Goal: Information Seeking & Learning: Understand process/instructions

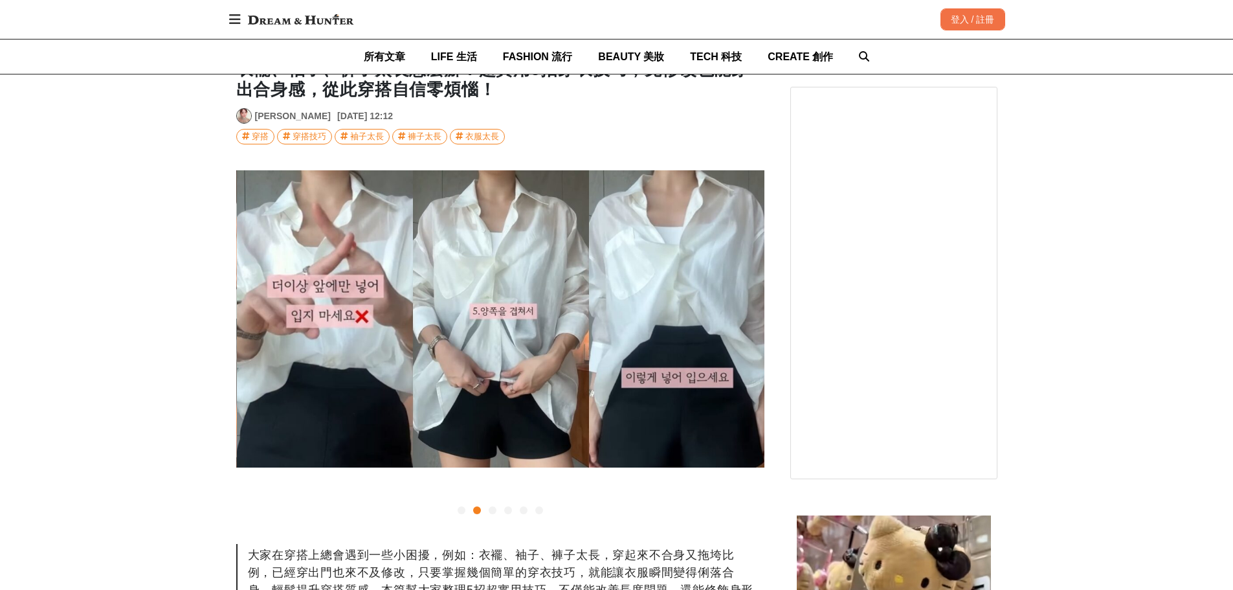
scroll to position [0, 528]
click at [261, 319] on icon at bounding box center [262, 319] width 6 height 9
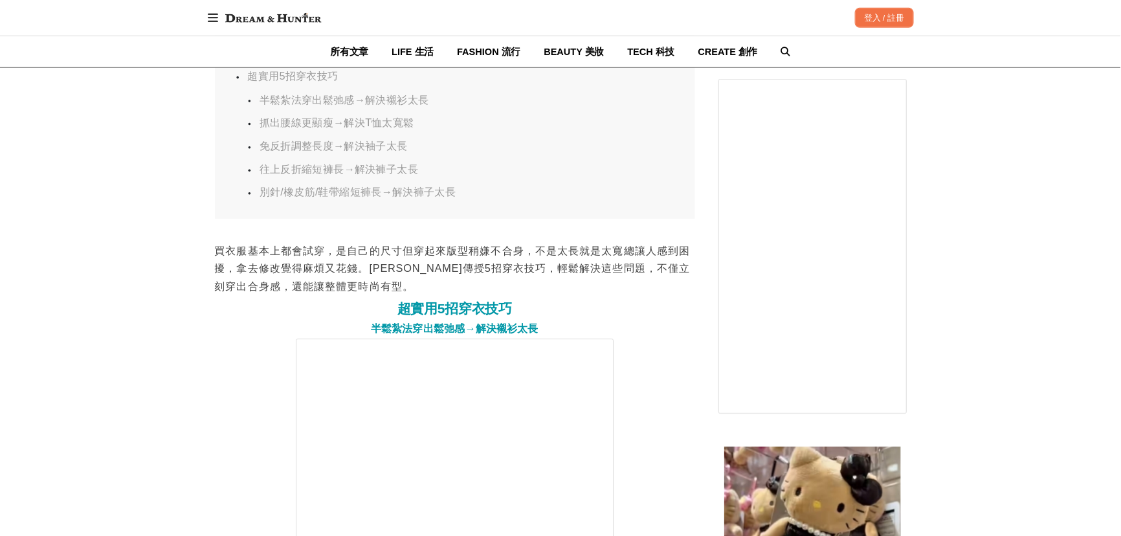
scroll to position [0, 2112]
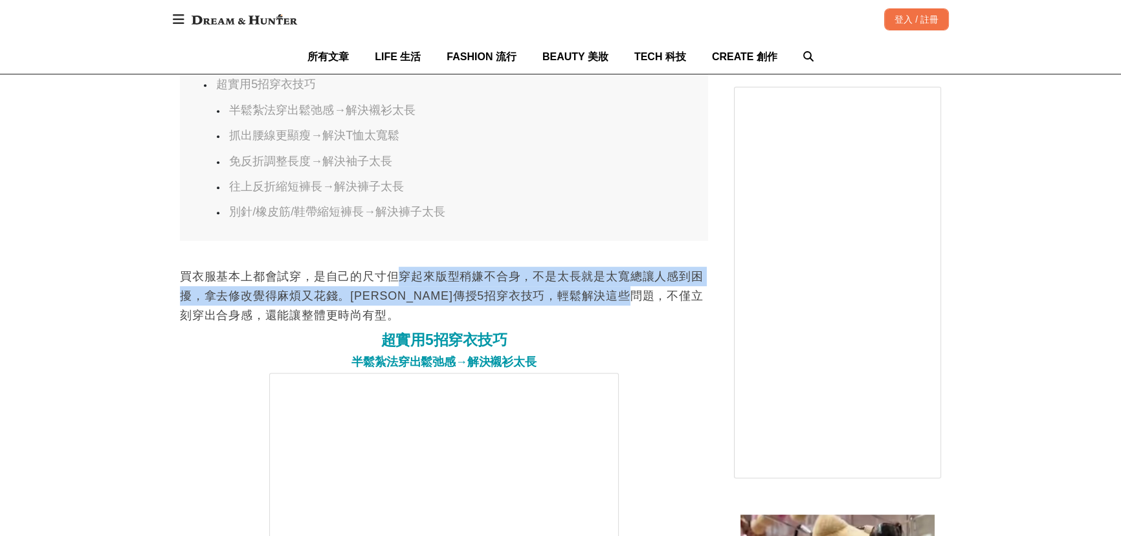
drag, startPoint x: 397, startPoint y: 284, endPoint x: 686, endPoint y: 286, distance: 288.7
click at [686, 286] on p "買衣服基本上都會試穿，是自己的尺寸但穿起來版型稍嫌不合身，不是太長就是太寬總讓人感到困擾，拿去修改覺得麻煩又花錢。[PERSON_NAME]傳授5招穿衣技巧，…" at bounding box center [444, 296] width 528 height 58
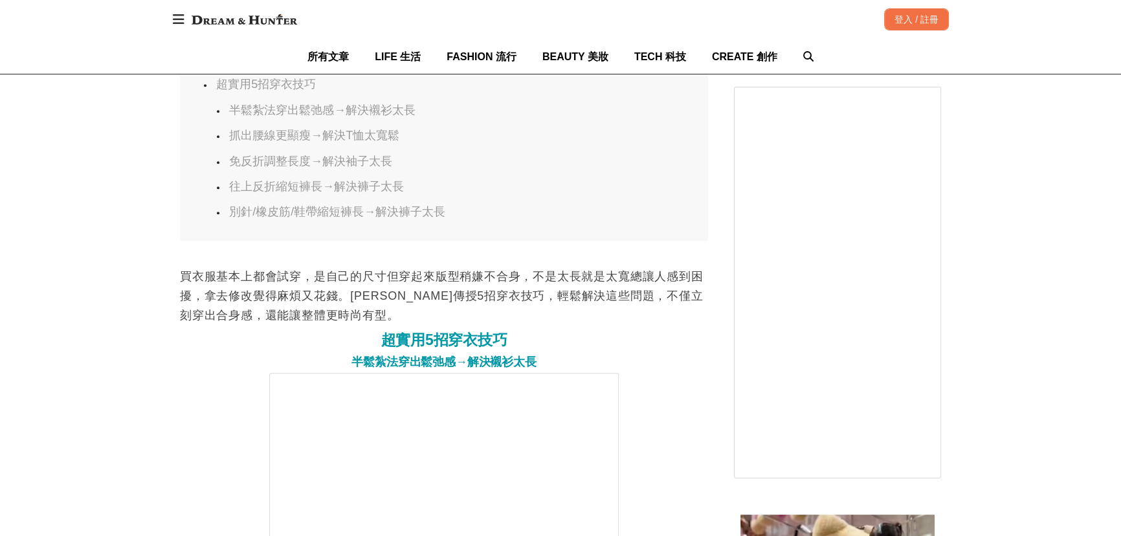
click at [690, 316] on p "買衣服基本上都會試穿，是自己的尺寸但穿起來版型稍嫌不合身，不是太長就是太寬總讓人感到困擾，拿去修改覺得麻煩又花錢。[PERSON_NAME]傳授5招穿衣技巧，…" at bounding box center [444, 296] width 528 height 58
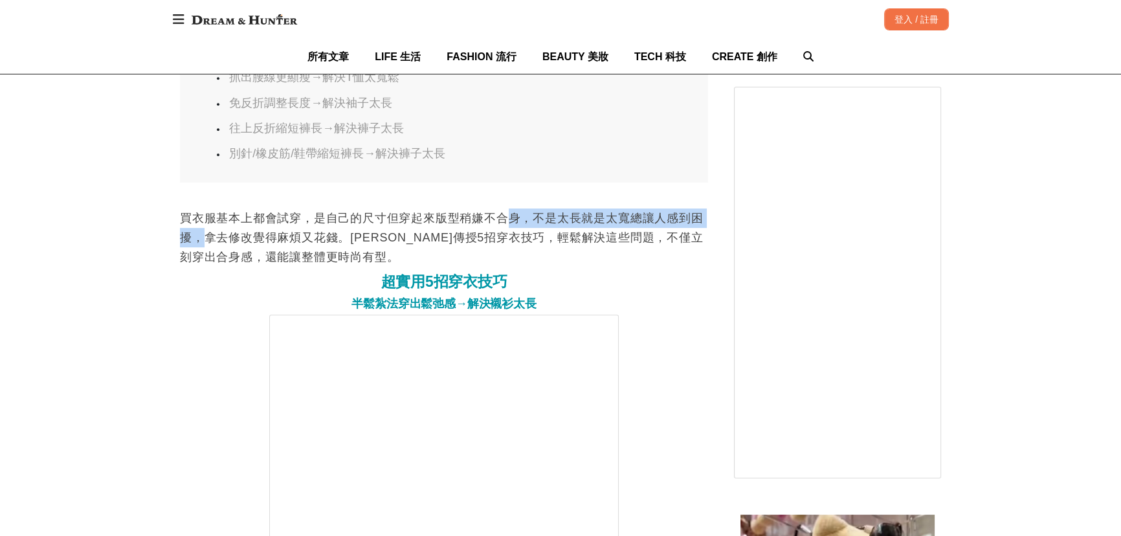
scroll to position [0, 2641]
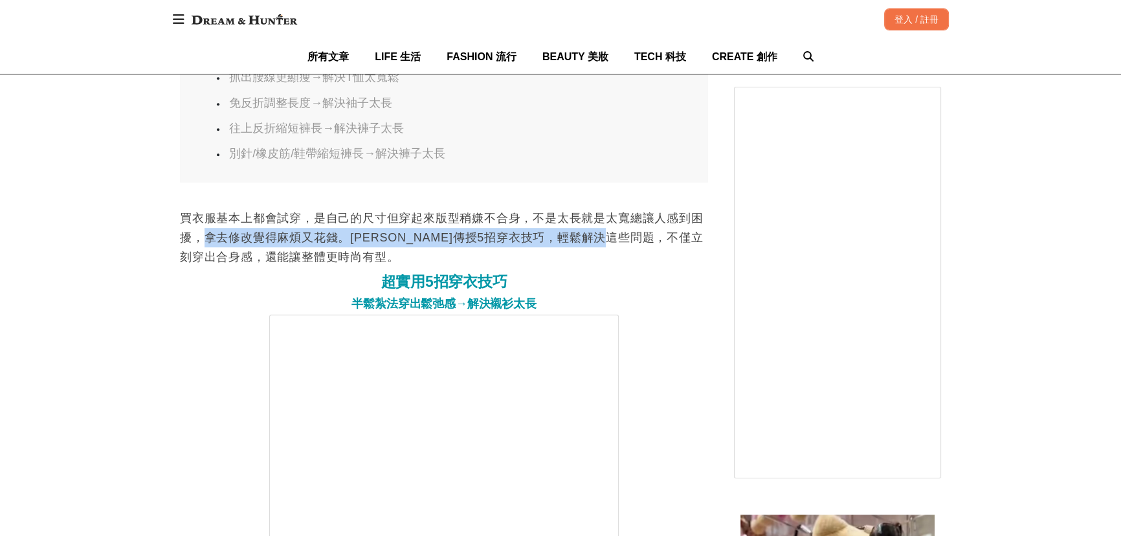
drag, startPoint x: 201, startPoint y: 238, endPoint x: 667, endPoint y: 240, distance: 465.5
click at [666, 240] on p "買衣服基本上都會試穿，是自己的尺寸但穿起來版型稍嫌不合身，不是太長就是太寬總讓人感到困擾，拿去修改覺得麻煩又花錢。[PERSON_NAME]傳授5招穿衣技巧，…" at bounding box center [444, 237] width 528 height 58
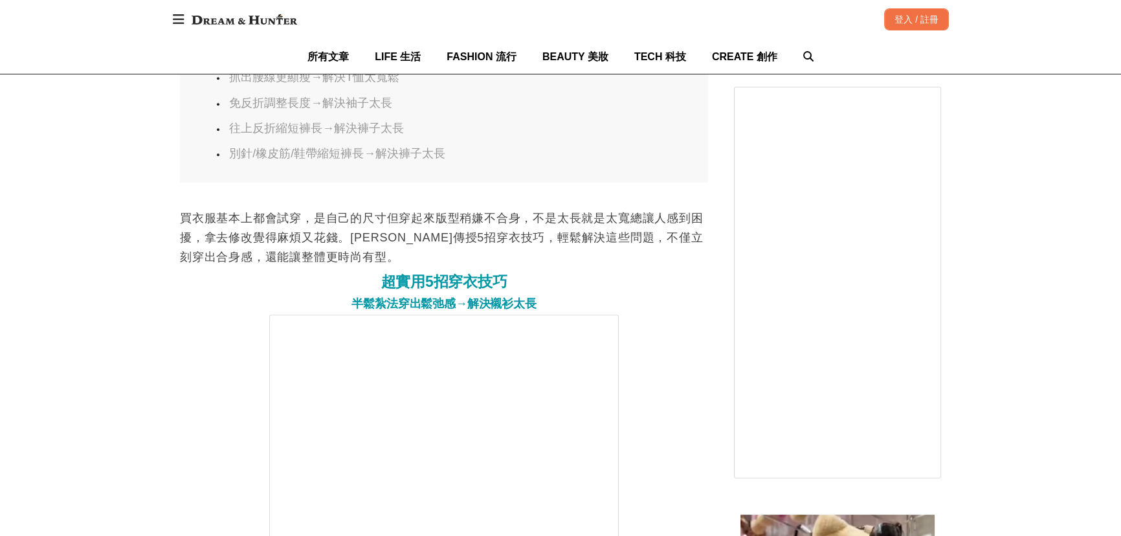
click at [686, 283] on h2 "超實用5招穿衣技巧" at bounding box center [444, 282] width 528 height 18
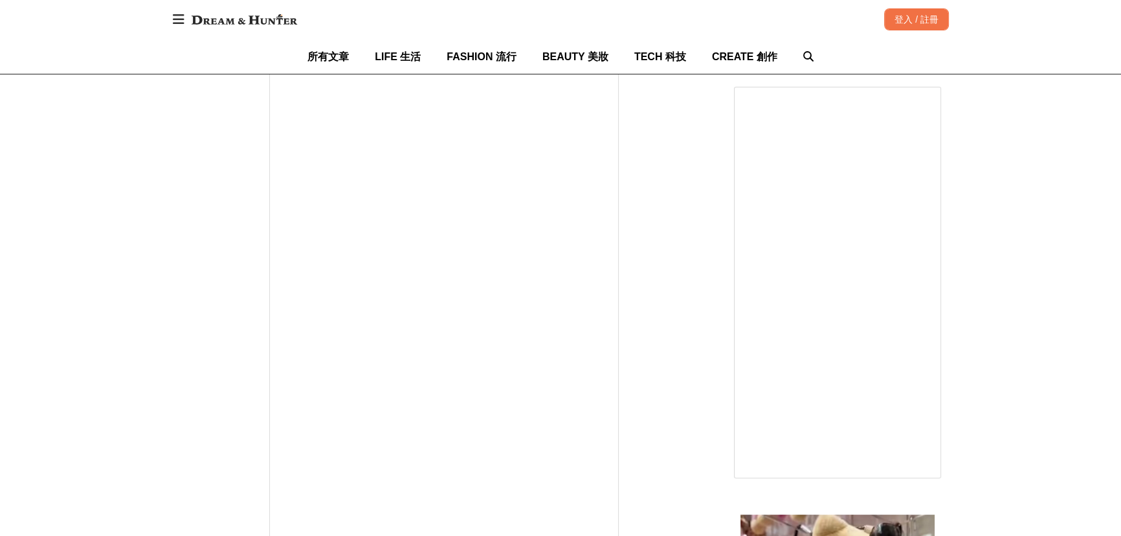
scroll to position [0, 2292]
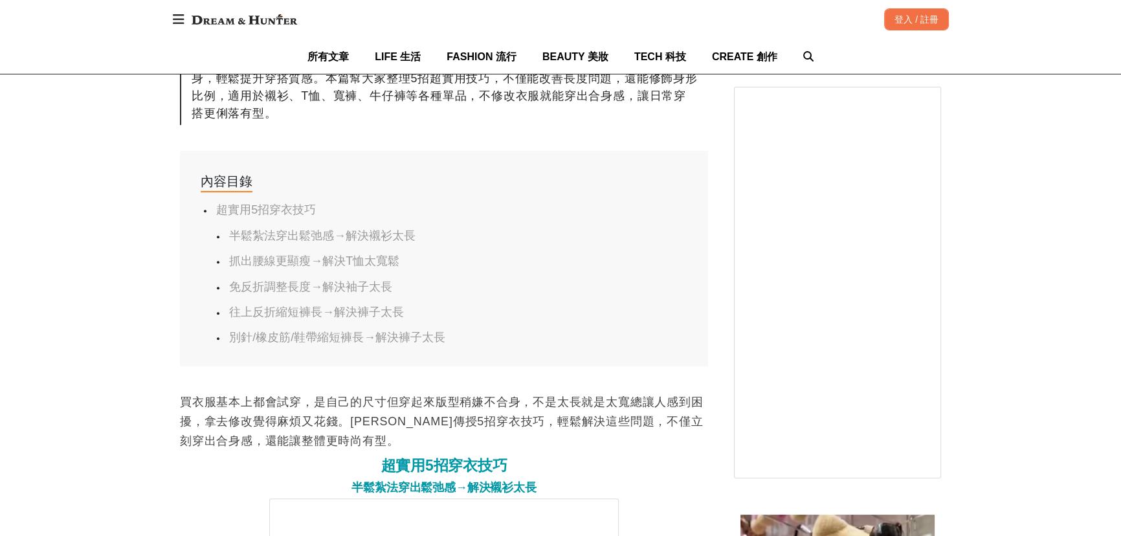
scroll to position [0, 528]
drag, startPoint x: 368, startPoint y: 483, endPoint x: 582, endPoint y: 487, distance: 213.7
click at [579, 488] on h3 "半鬆紮法穿出鬆弛感→解決襯衫太長" at bounding box center [444, 488] width 528 height 14
click at [623, 472] on h2 "超實用5招穿衣技巧" at bounding box center [444, 466] width 528 height 18
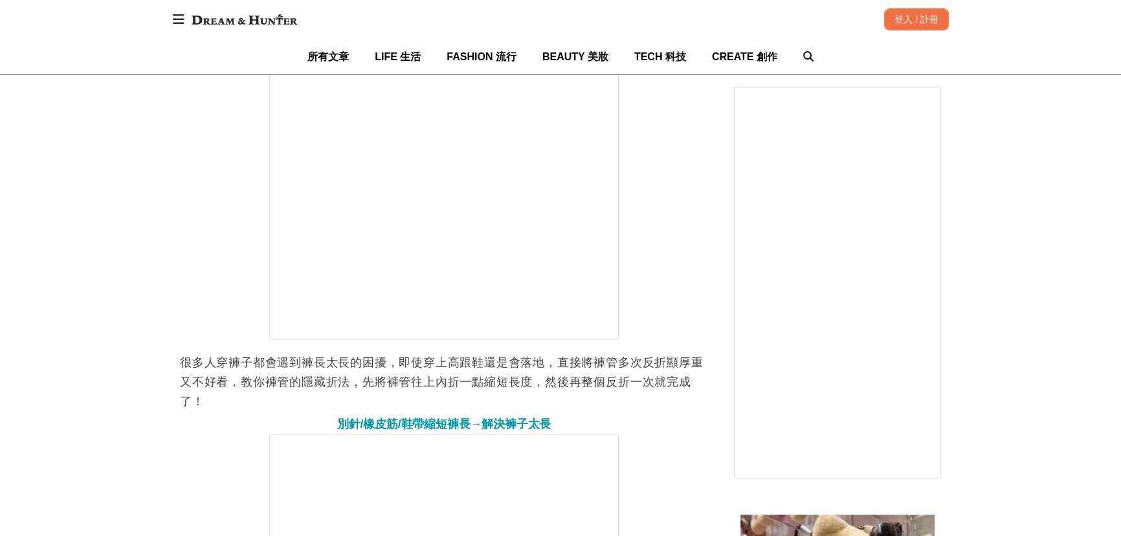
scroll to position [0, 1585]
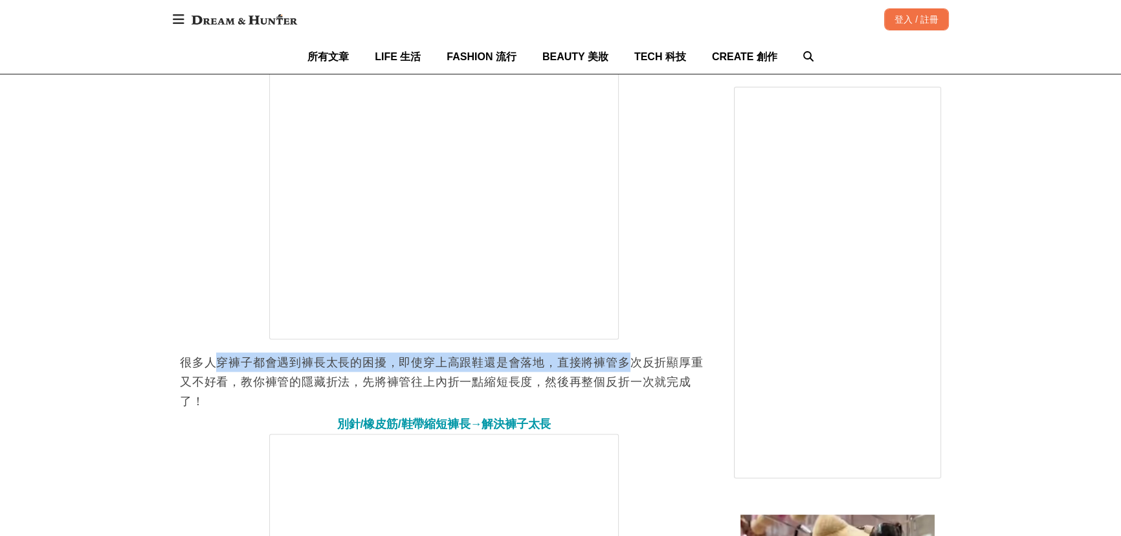
drag, startPoint x: 219, startPoint y: 370, endPoint x: 634, endPoint y: 365, distance: 414.3
click at [634, 365] on p "很多人穿褲子都會遇到褲長太長的困擾，即使穿上高跟鞋還是會落地，直接將褲管多次反折顯厚重又不好看，教你褲管的隱藏折法，先將褲管往上內折一點縮短長度，然後再整個反…" at bounding box center [444, 382] width 528 height 58
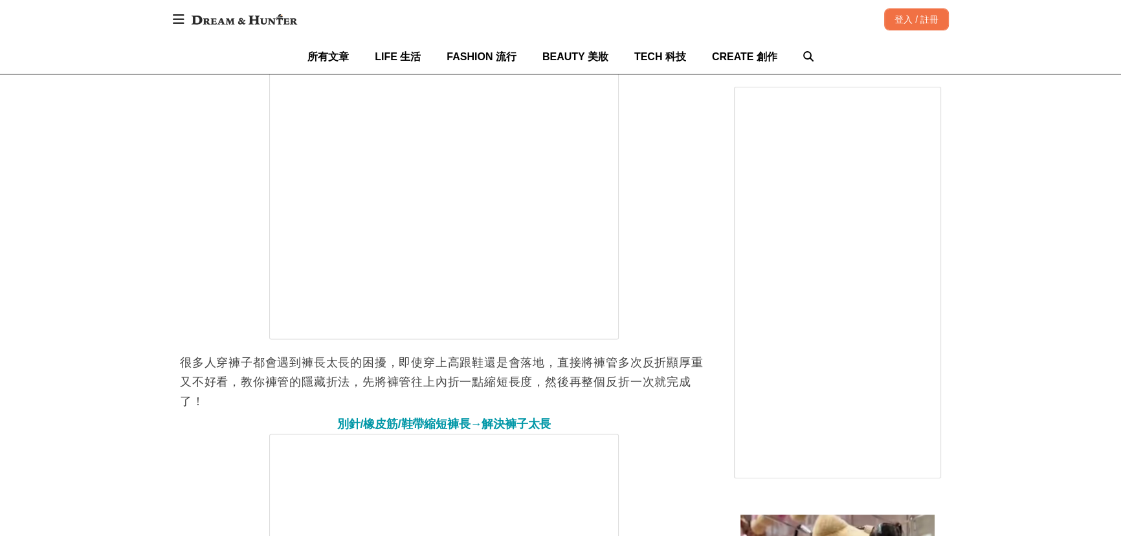
drag, startPoint x: 635, startPoint y: 385, endPoint x: 623, endPoint y: 390, distance: 12.5
click at [635, 386] on p "很多人穿褲子都會遇到褲長太長的困擾，即使穿上高跟鞋還是會落地，直接將褲管多次反折顯厚重又不好看，教你褲管的隱藏折法，先將褲管往上內折一點縮短長度，然後再整個反…" at bounding box center [444, 382] width 528 height 58
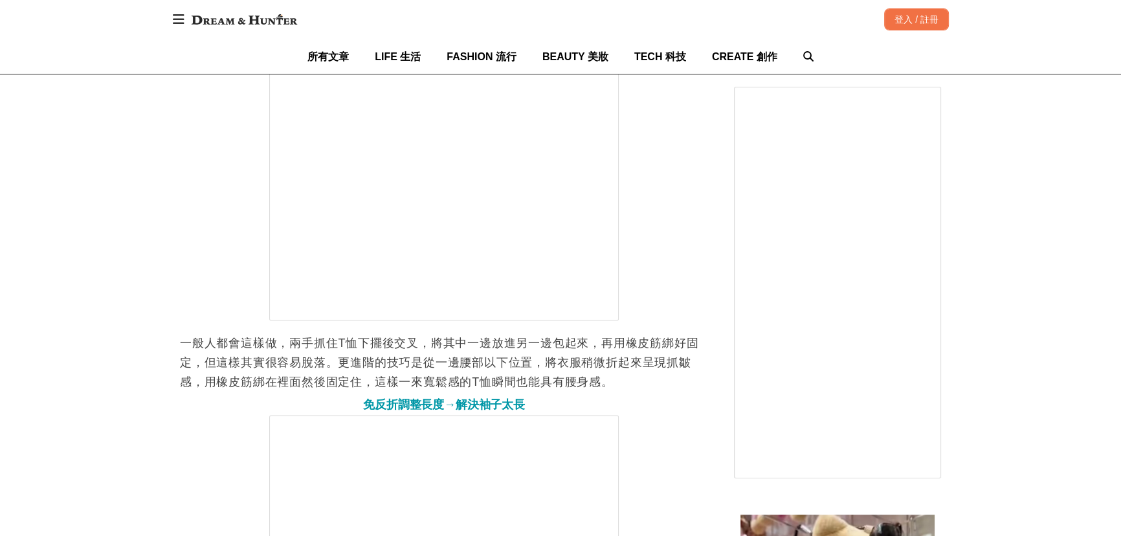
scroll to position [0, 1056]
